Goal: Transaction & Acquisition: Purchase product/service

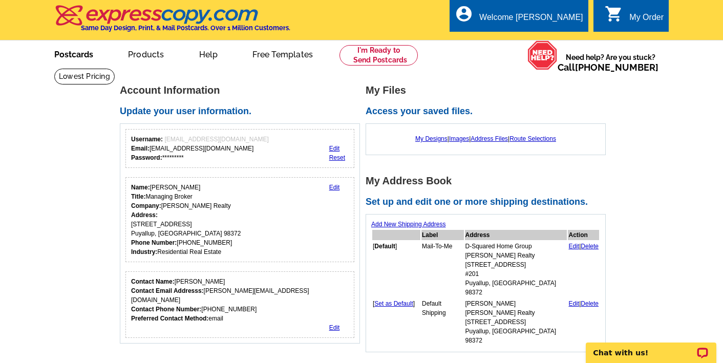
click at [73, 56] on link "Postcards" at bounding box center [74, 54] width 72 height 24
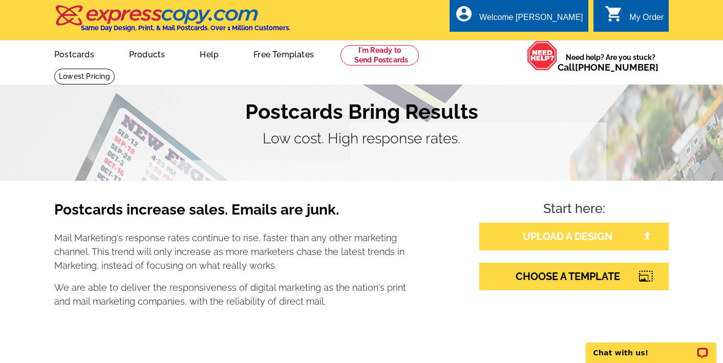
click at [551, 230] on link "UPLOAD A DESIGN" at bounding box center [575, 237] width 190 height 28
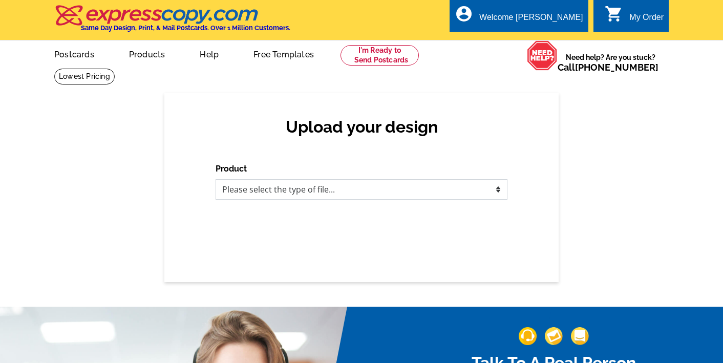
click at [326, 188] on select "Please select the type of file... Postcards Business Cards Letters and flyers G…" at bounding box center [362, 189] width 292 height 20
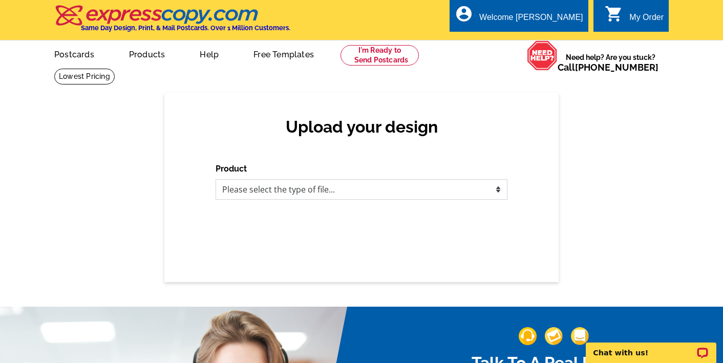
select select "1"
click at [216, 179] on select "Please select the type of file... Postcards Business Cards Letters and flyers G…" at bounding box center [362, 189] width 292 height 20
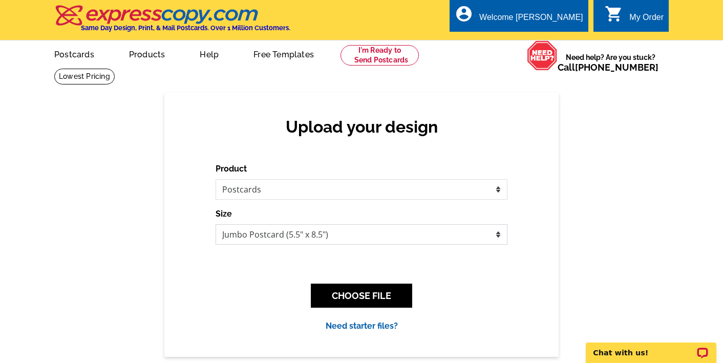
click at [380, 234] on select "Jumbo Postcard (5.5" x 8.5") Regular Postcard (4.25" x 5.6") Panoramic Postcard…" at bounding box center [362, 234] width 292 height 20
select select "3"
click at [216, 224] on select "Jumbo Postcard (5.5" x 8.5") Regular Postcard (4.25" x 5.6") Panoramic Postcard…" at bounding box center [362, 234] width 292 height 20
click at [368, 301] on button "CHOOSE FILE" at bounding box center [361, 296] width 101 height 24
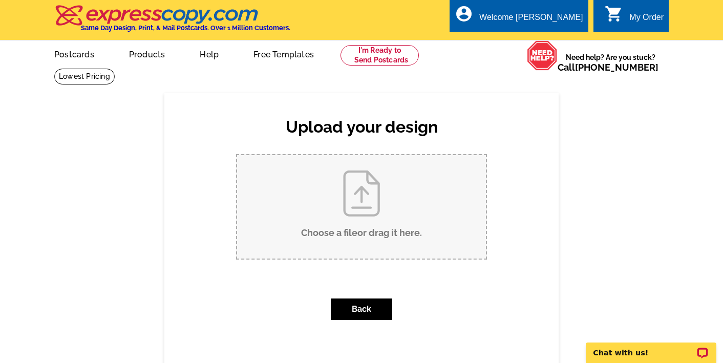
click at [360, 219] on input "Choose a file or drag it here ." at bounding box center [361, 206] width 249 height 103
type input "C:\fakepath\Aug 2025 Panoramic postcard.pdf"
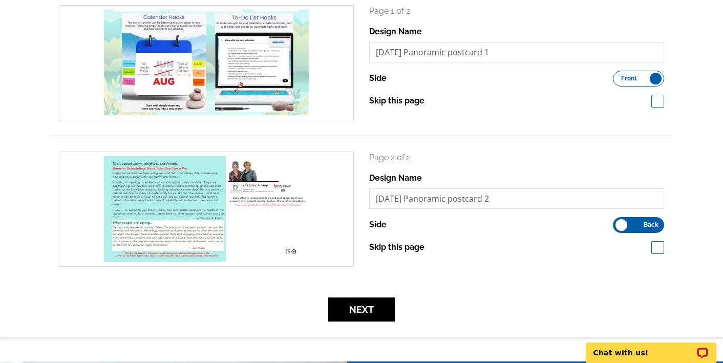
scroll to position [168, 0]
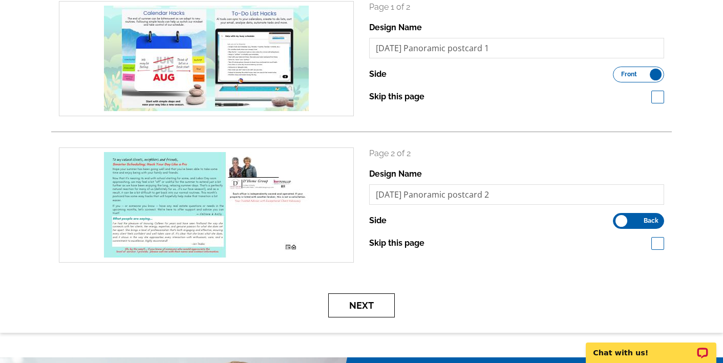
click at [361, 303] on button "Next" at bounding box center [361, 306] width 67 height 24
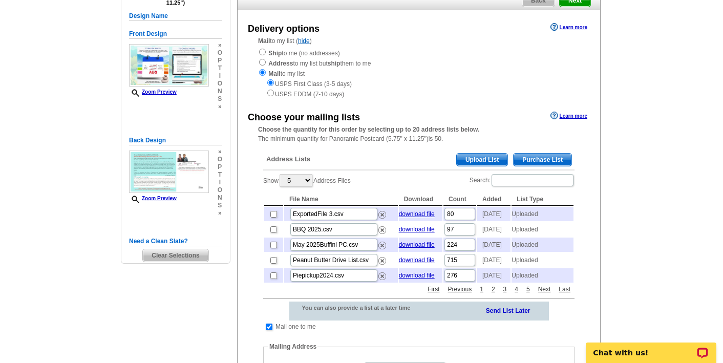
scroll to position [106, 0]
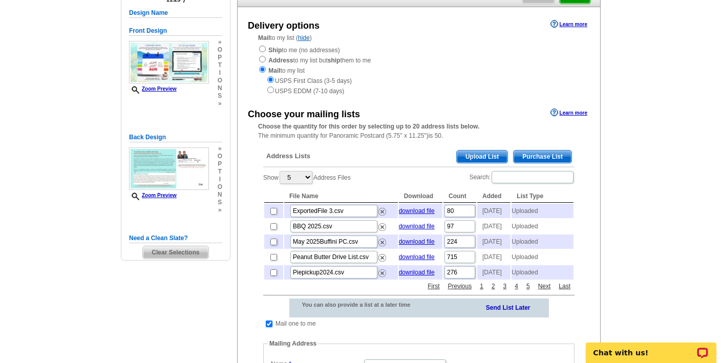
click at [275, 245] on input "checkbox" at bounding box center [274, 242] width 7 height 7
checkbox input "true"
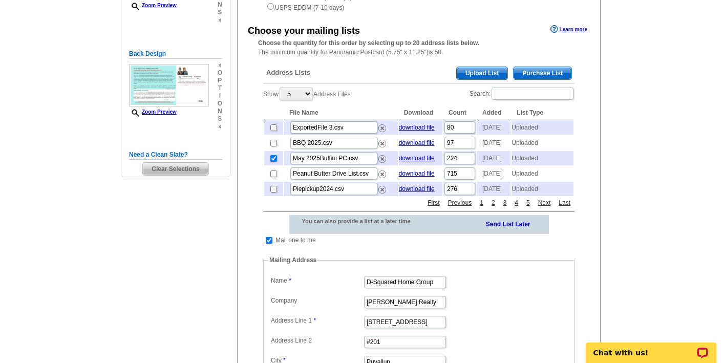
scroll to position [185, 0]
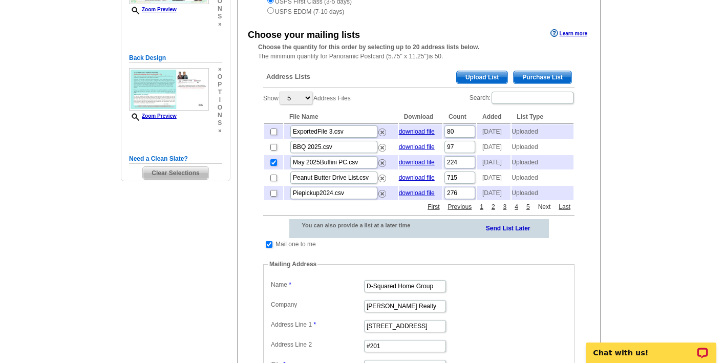
click at [543, 212] on link "Next" at bounding box center [545, 206] width 18 height 9
click at [448, 212] on link "Previous" at bounding box center [460, 206] width 29 height 9
click at [542, 212] on link "Next" at bounding box center [545, 206] width 18 height 9
click at [430, 212] on link "First" at bounding box center [433, 206] width 17 height 9
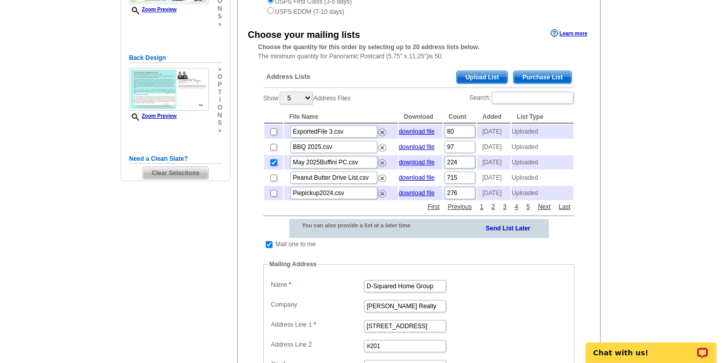
click at [275, 166] on input "checkbox" at bounding box center [274, 162] width 7 height 7
checkbox input "false"
click at [465, 212] on link "Previous" at bounding box center [460, 206] width 29 height 9
click at [544, 212] on link "Next" at bounding box center [545, 206] width 18 height 9
click at [272, 151] on input "checkbox" at bounding box center [274, 147] width 7 height 7
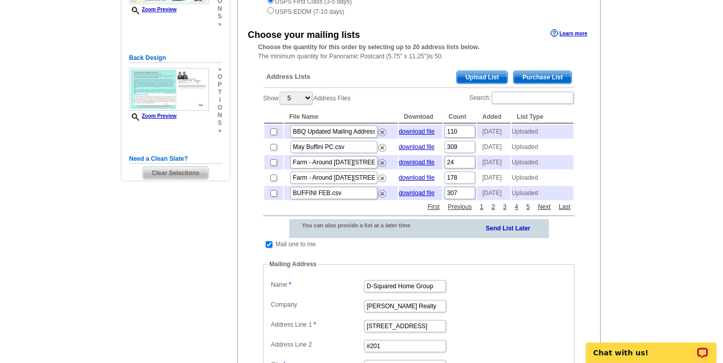
checkbox input "true"
click at [306, 102] on select "5 10 25 50 100" at bounding box center [296, 98] width 33 height 13
select select "10"
click at [281, 92] on select "5 10 25 50 100" at bounding box center [296, 98] width 33 height 13
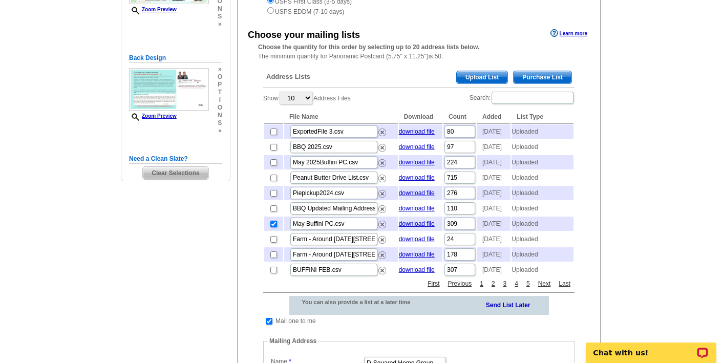
click at [272, 227] on input "checkbox" at bounding box center [274, 224] width 7 height 7
checkbox input "false"
click at [273, 170] on td at bounding box center [273, 162] width 19 height 14
click at [273, 166] on input "checkbox" at bounding box center [274, 162] width 7 height 7
checkbox input "true"
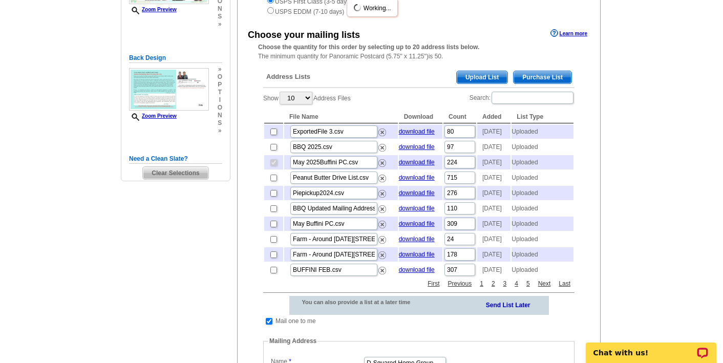
click at [167, 292] on div "Need Help? call 800-260-5887, chat with support, or have our designers make som…" at bounding box center [362, 266] width 492 height 766
click at [635, 220] on main "Need Help? call 800-260-5887, chat with support, or have our designers make som…" at bounding box center [361, 303] width 723 height 840
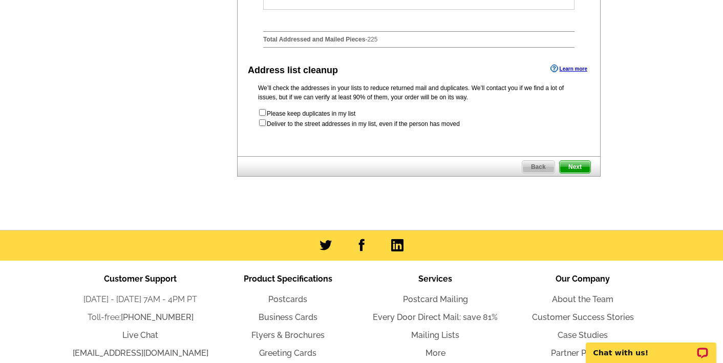
scroll to position [676, 0]
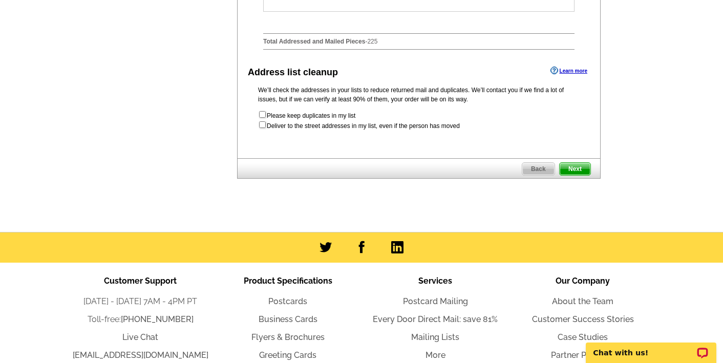
click at [586, 175] on span "Next" at bounding box center [575, 169] width 31 height 12
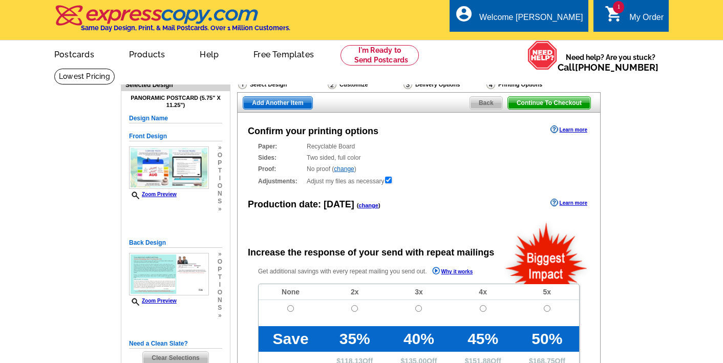
radio input "false"
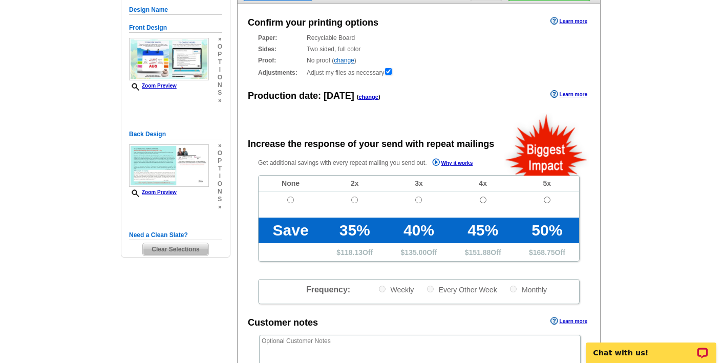
scroll to position [50, 0]
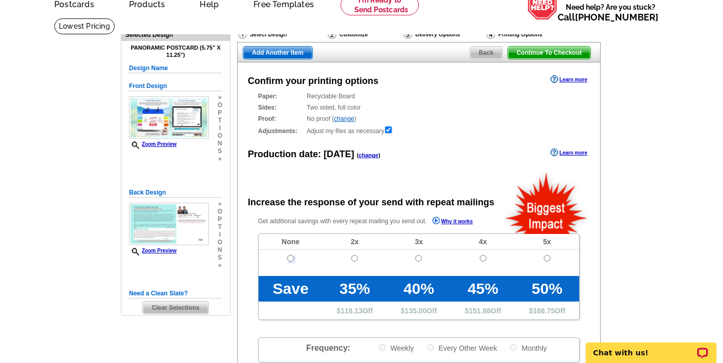
click at [290, 259] on input "radio" at bounding box center [290, 258] width 7 height 7
radio input "true"
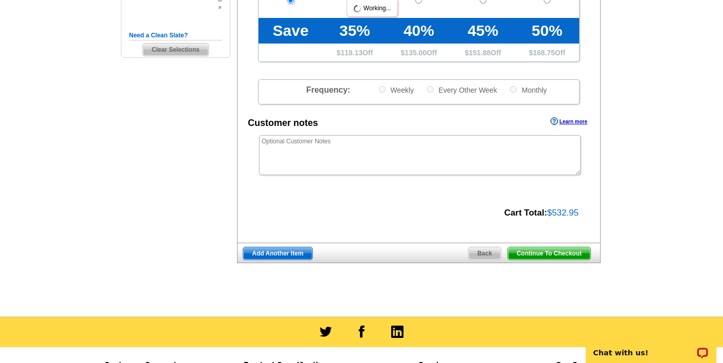
scroll to position [314, 0]
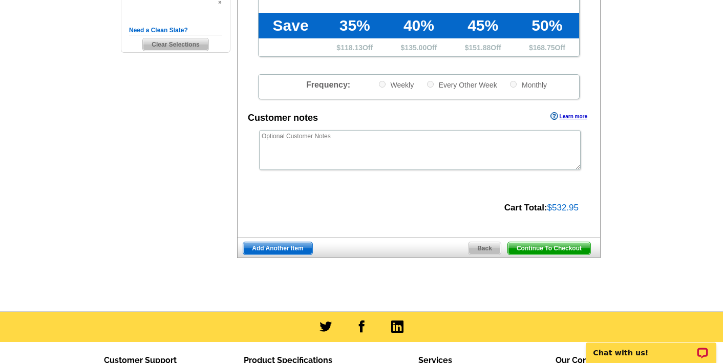
click at [554, 249] on span "Continue To Checkout" at bounding box center [549, 248] width 82 height 12
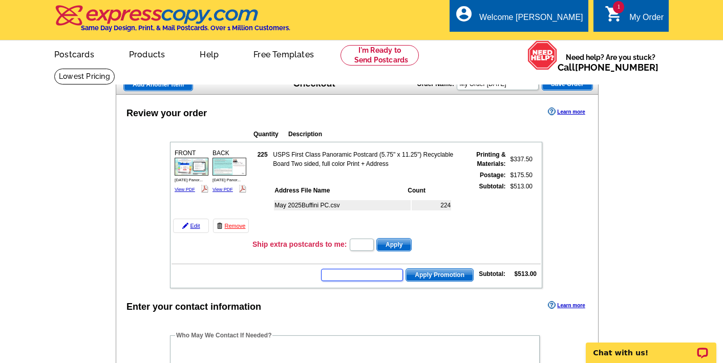
click at [369, 273] on input "text" at bounding box center [362, 275] width 82 height 12
type input "hurry40"
click at [406, 268] on button "Apply Promotion" at bounding box center [440, 274] width 68 height 13
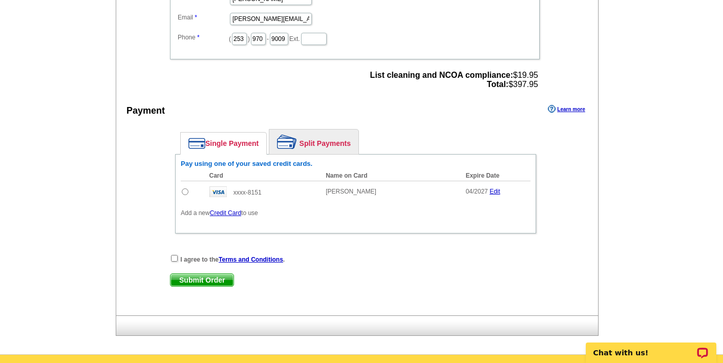
scroll to position [408, 0]
